Goal: Understand process/instructions: Learn about a topic

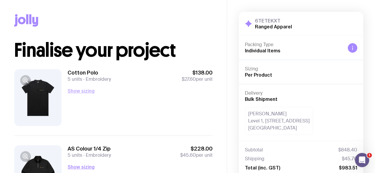
click at [95, 91] on button "Show sizing" at bounding box center [81, 90] width 27 height 7
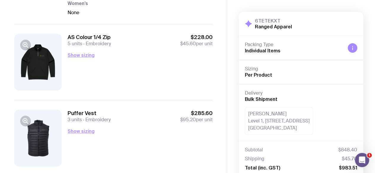
scroll to position [119, 0]
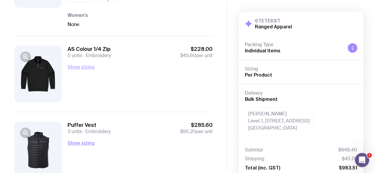
click at [95, 71] on button "Show sizing" at bounding box center [81, 66] width 27 height 7
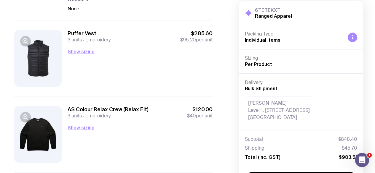
scroll to position [237, 0]
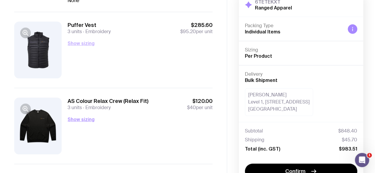
click at [95, 47] on button "Show sizing" at bounding box center [81, 43] width 27 height 7
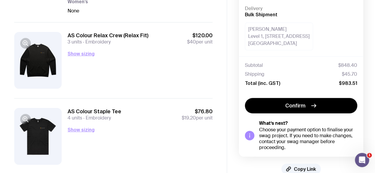
scroll to position [326, 0]
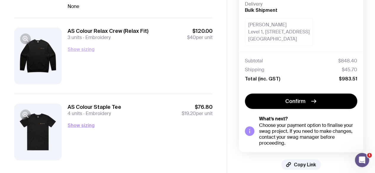
click at [95, 53] on button "Show sizing" at bounding box center [81, 49] width 27 height 7
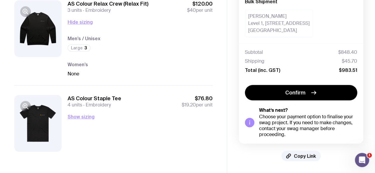
scroll to position [449, 0]
click at [118, 95] on div "AS Colour Staple Tee 4 units Embroidery $76.80 $19.20 per unit Show sizing Men’…" at bounding box center [140, 123] width 145 height 57
click at [95, 113] on button "Show sizing" at bounding box center [81, 116] width 27 height 7
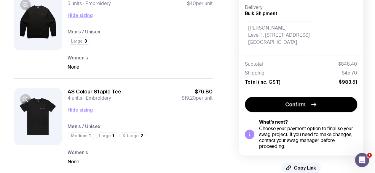
scroll to position [390, 0]
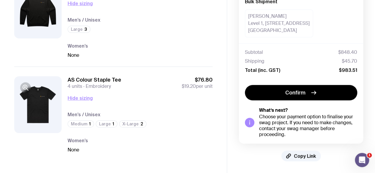
click at [165, 59] on div "None" at bounding box center [140, 55] width 145 height 7
drag, startPoint x: 110, startPoint y: 68, endPoint x: 116, endPoint y: 68, distance: 5.9
click at [116, 76] on h3 "AS Colour Staple Tee" at bounding box center [95, 79] width 54 height 7
